Goal: Find specific page/section: Find specific page/section

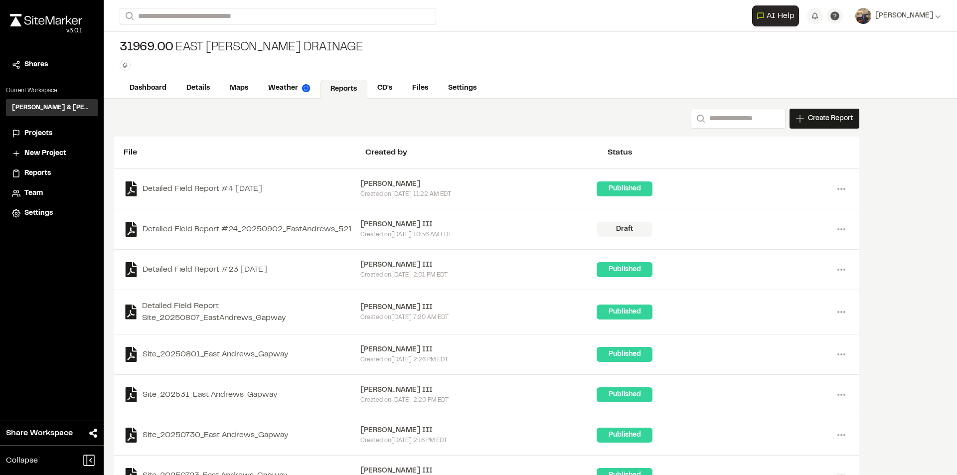
click at [37, 135] on span "Projects" at bounding box center [38, 133] width 28 height 11
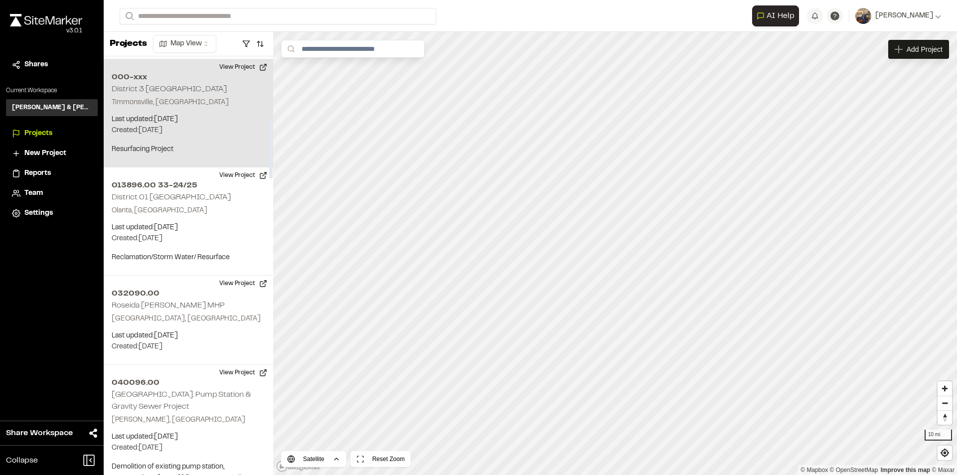
scroll to position [399, 0]
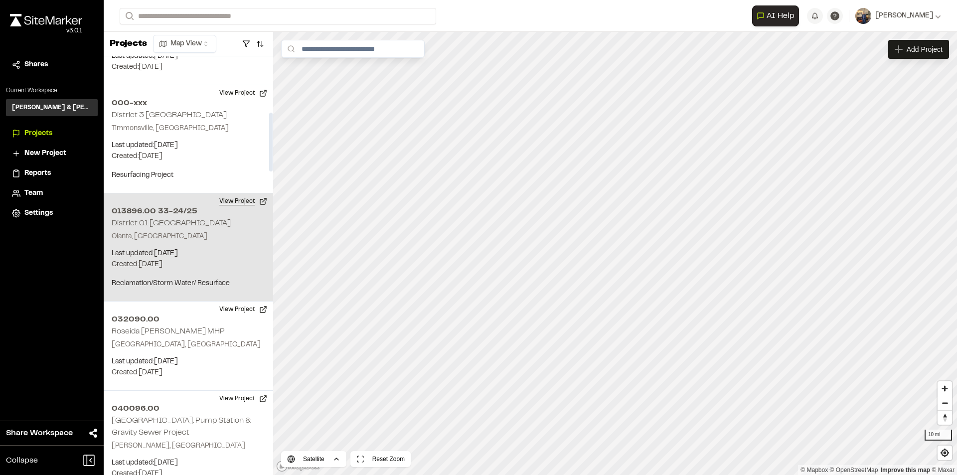
click at [236, 200] on button "View Project" at bounding box center [243, 201] width 60 height 16
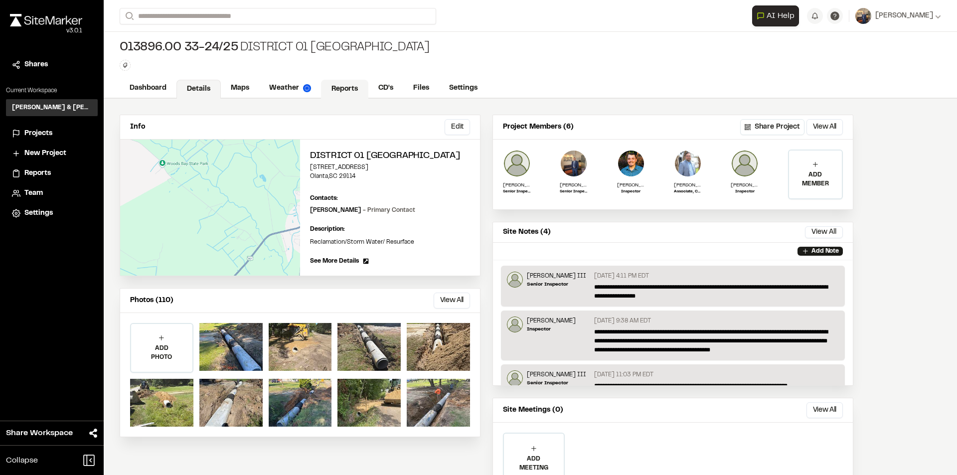
click at [327, 85] on link "Reports" at bounding box center [344, 89] width 47 height 19
